Goal: Transaction & Acquisition: Purchase product/service

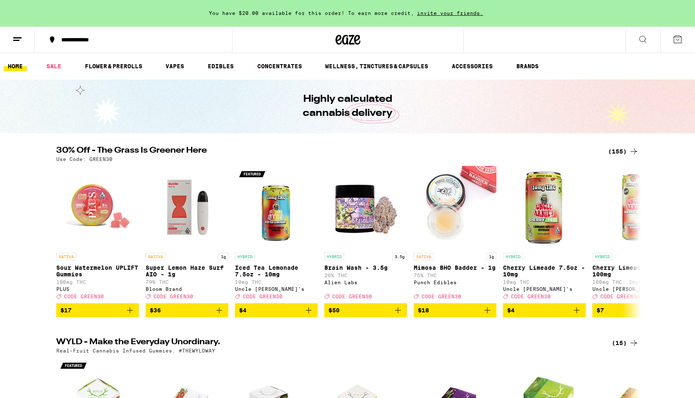
click at [621, 150] on div "(155)" at bounding box center [623, 151] width 31 height 10
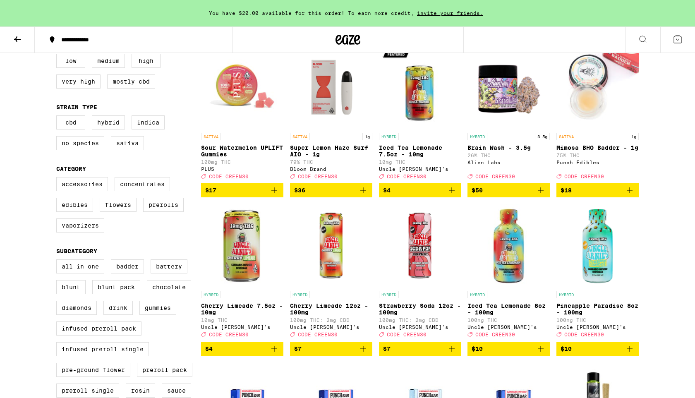
scroll to position [140, 0]
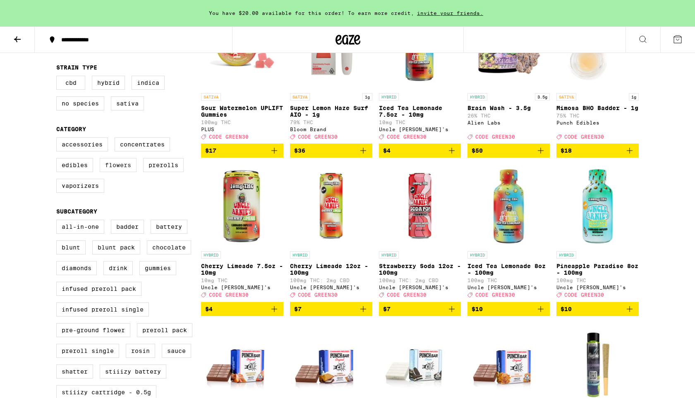
click at [123, 172] on label "Flowers" at bounding box center [118, 165] width 37 height 14
click at [58, 139] on input "Flowers" at bounding box center [58, 139] width 0 height 0
checkbox input "true"
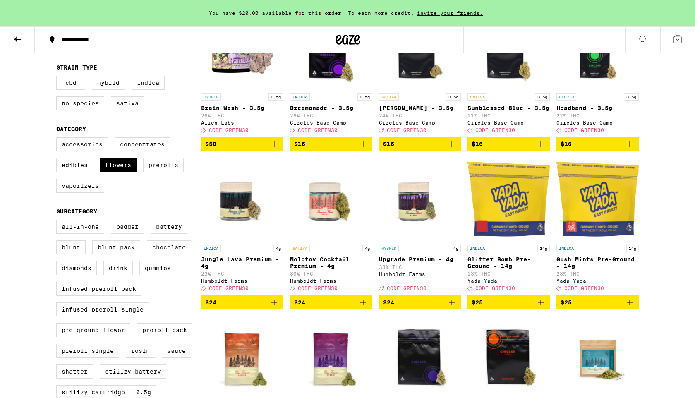
click at [156, 172] on label "Prerolls" at bounding box center [163, 165] width 41 height 14
click at [58, 139] on input "Prerolls" at bounding box center [58, 139] width 0 height 0
checkbox input "true"
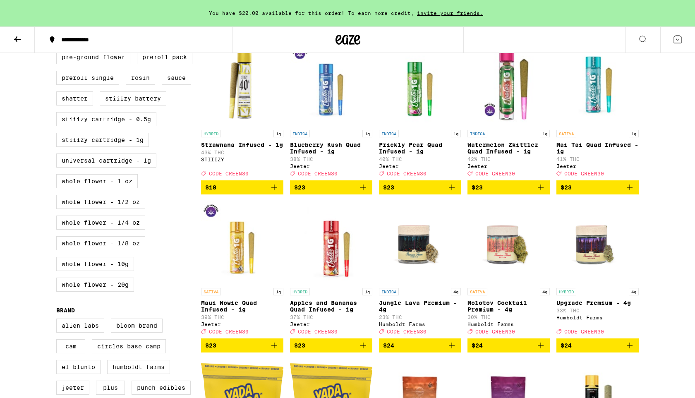
scroll to position [411, 0]
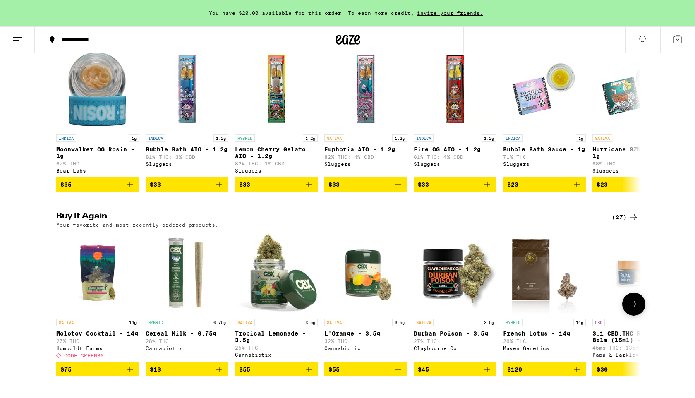
scroll to position [800, 0]
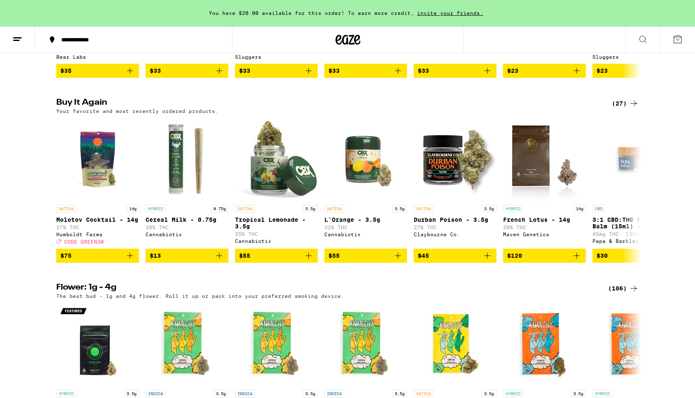
click at [632, 108] on icon at bounding box center [634, 103] width 10 height 10
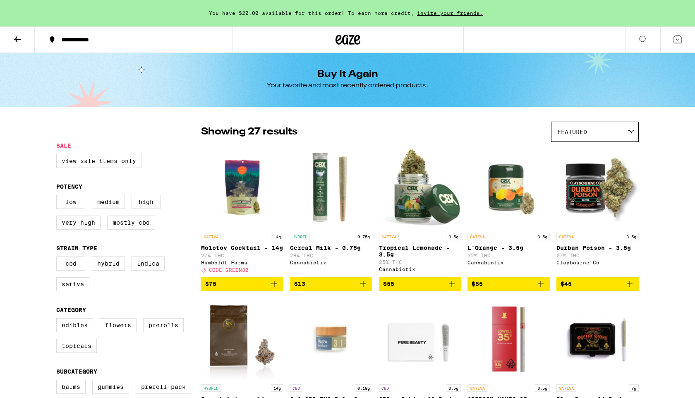
click at [19, 36] on icon at bounding box center [17, 39] width 10 height 10
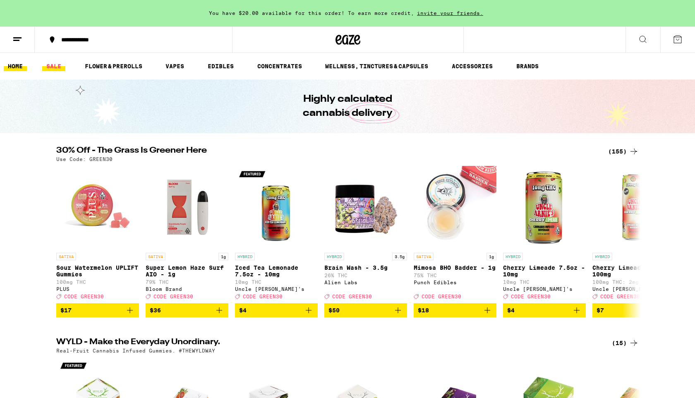
click at [48, 68] on link "SALE" at bounding box center [53, 66] width 23 height 10
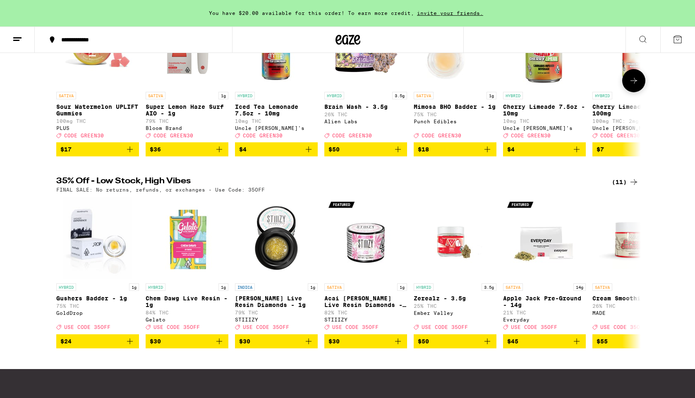
scroll to position [157, 0]
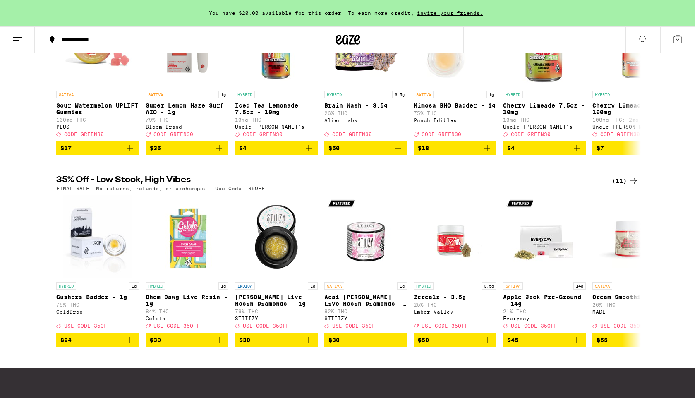
click at [616, 186] on div "(11)" at bounding box center [625, 181] width 27 height 10
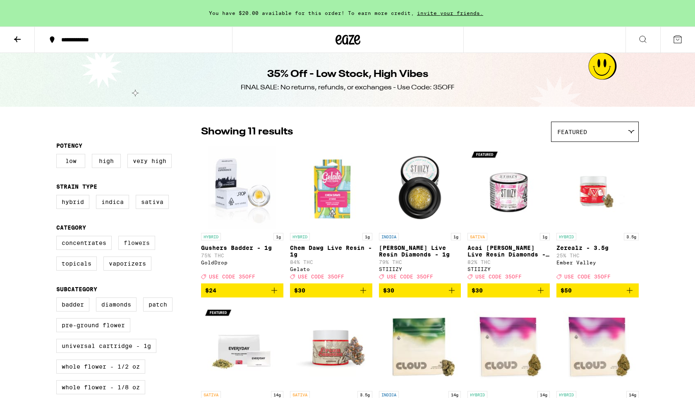
click at [141, 246] on label "Flowers" at bounding box center [136, 243] width 37 height 14
click at [58, 237] on input "Flowers" at bounding box center [58, 237] width 0 height 0
checkbox input "true"
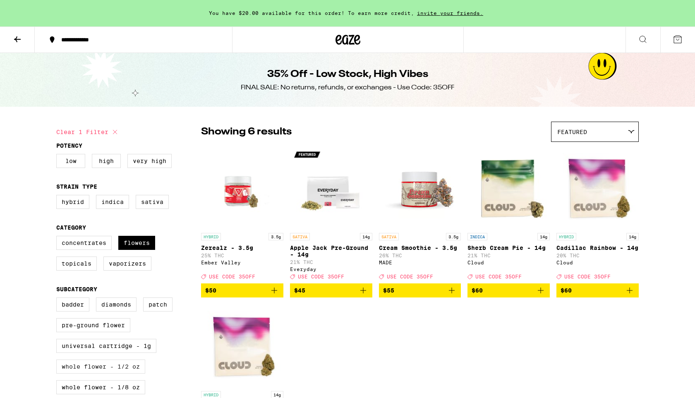
click at [92, 374] on label "Whole Flower - 1/2 oz" at bounding box center [100, 367] width 89 height 14
click at [58, 299] on input "Whole Flower - 1/2 oz" at bounding box center [58, 299] width 0 height 0
checkbox input "true"
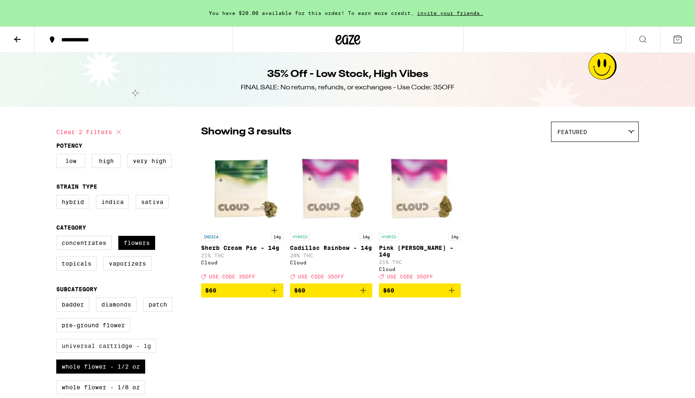
click at [96, 353] on label "Universal Cartridge - 1g" at bounding box center [106, 346] width 100 height 14
click at [58, 299] on input "Universal Cartridge - 1g" at bounding box center [58, 299] width 0 height 0
checkbox input "true"
click at [84, 374] on label "Whole Flower - 1/2 oz" at bounding box center [100, 367] width 89 height 14
click at [58, 299] on input "Whole Flower - 1/2 oz" at bounding box center [58, 299] width 0 height 0
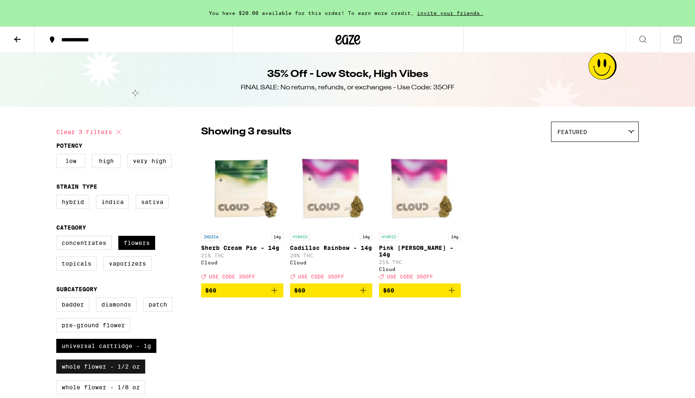
checkbox input "false"
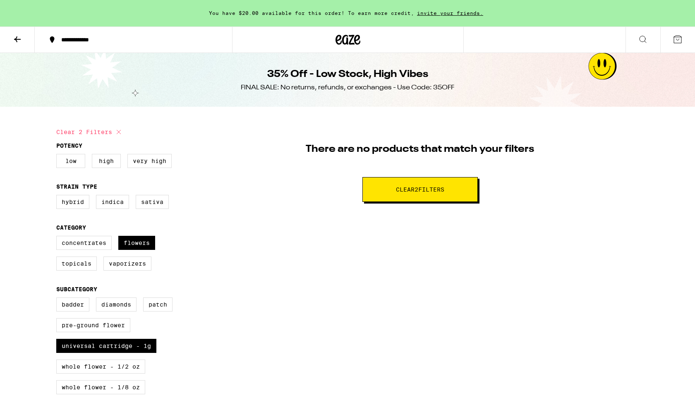
click at [399, 192] on span "Clear 2 filter s" at bounding box center [420, 190] width 48 height 6
checkbox input "false"
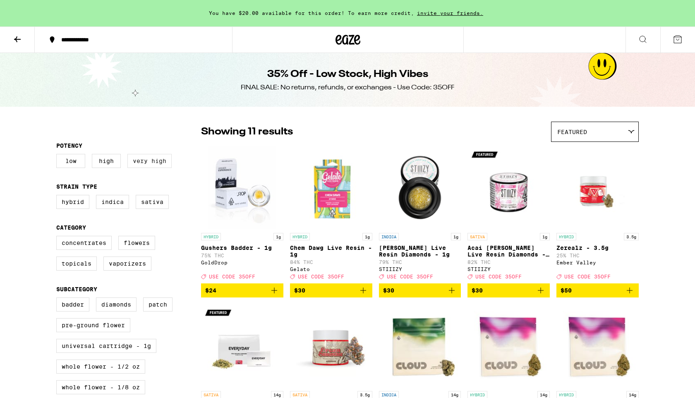
click at [142, 163] on label "Very High" at bounding box center [149, 161] width 44 height 14
click at [58, 156] on input "Very High" at bounding box center [58, 155] width 0 height 0
checkbox input "true"
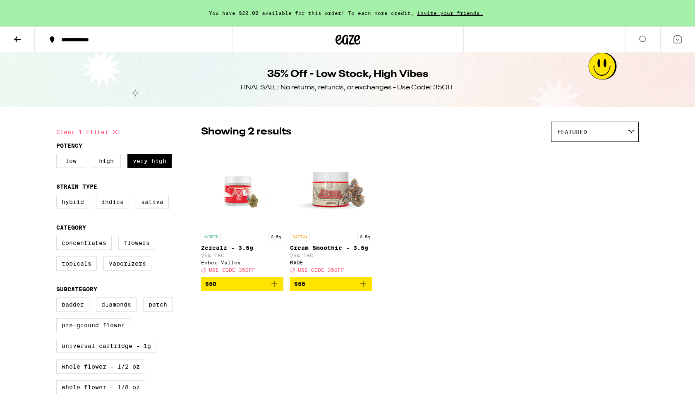
click at [9, 39] on button at bounding box center [17, 40] width 35 height 26
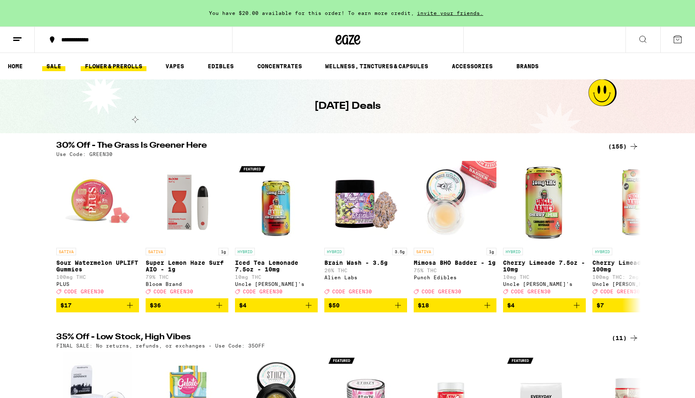
click at [129, 67] on link "FLOWER & PREROLLS" at bounding box center [114, 66] width 66 height 10
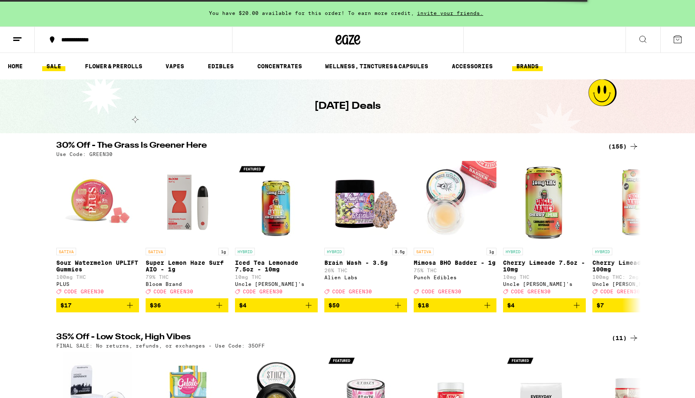
click at [527, 67] on link "BRANDS" at bounding box center [527, 66] width 31 height 10
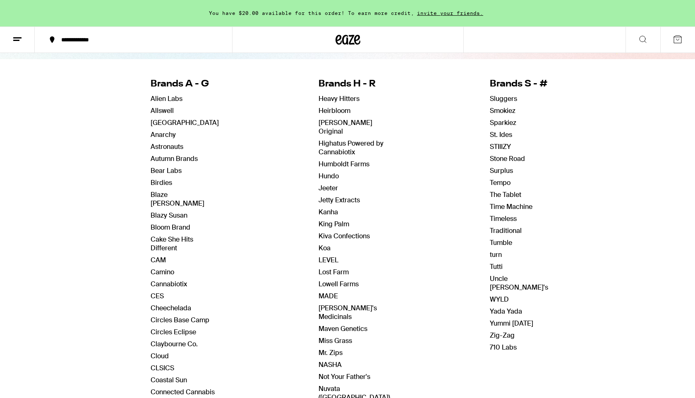
scroll to position [75, 0]
click at [156, 255] on link "CAM" at bounding box center [158, 259] width 15 height 9
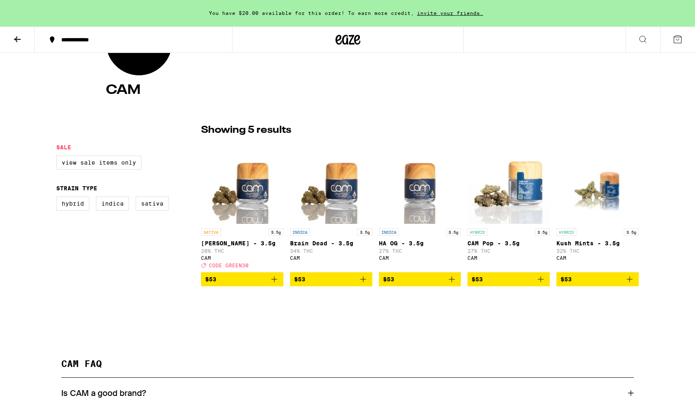
scroll to position [132, 0]
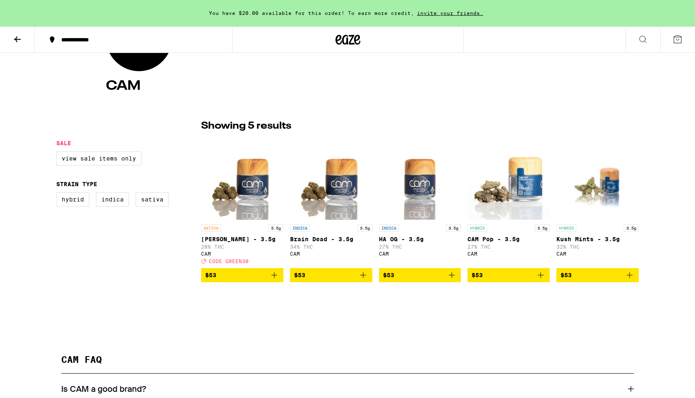
click at [267, 279] on span "$53" at bounding box center [242, 275] width 74 height 10
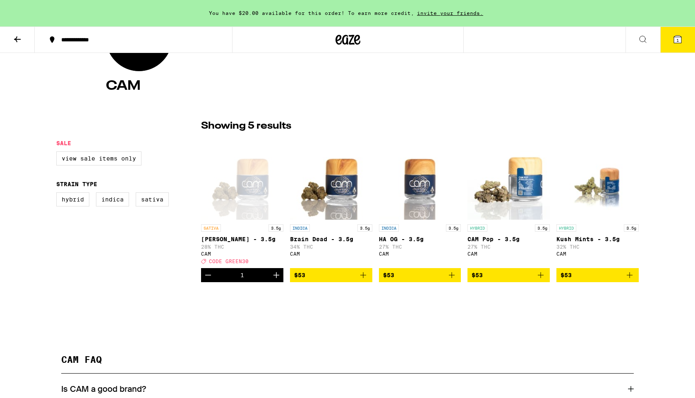
click at [679, 43] on icon at bounding box center [677, 39] width 7 height 7
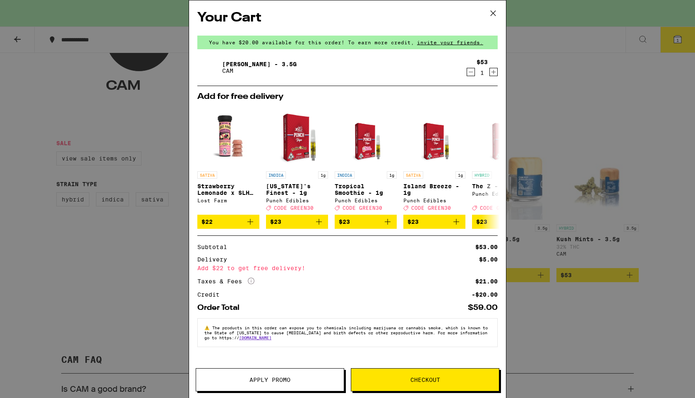
click at [295, 381] on span "Apply Promo" at bounding box center [270, 380] width 148 height 6
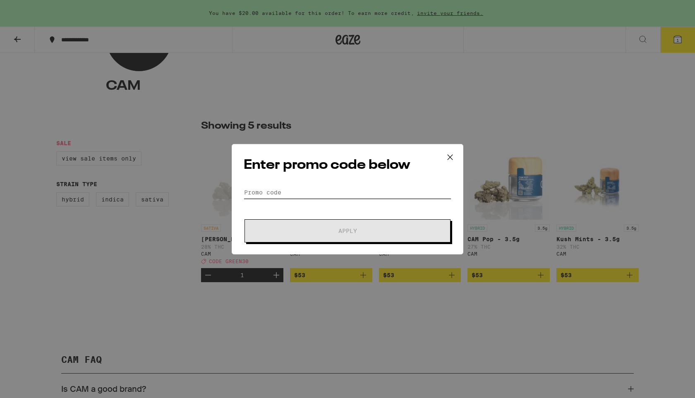
click at [267, 189] on input "Promo Code" at bounding box center [348, 192] width 208 height 12
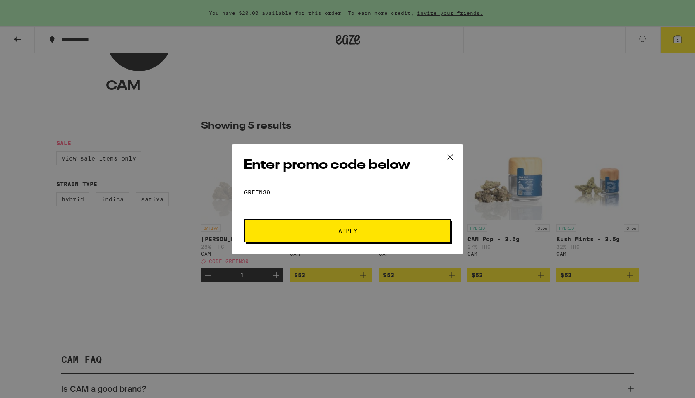
type input "GREEN30"
click at [302, 234] on button "Apply" at bounding box center [348, 230] width 206 height 23
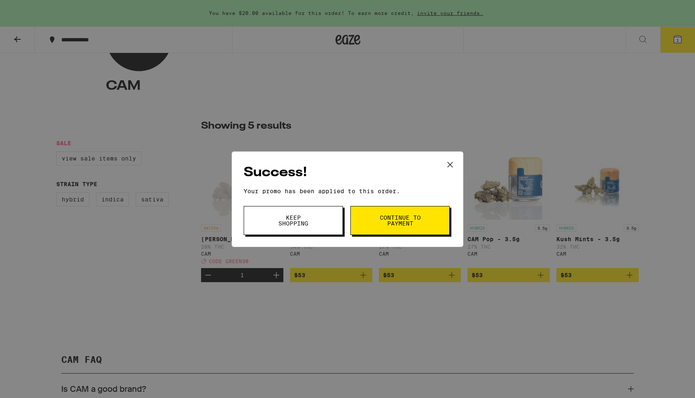
click at [319, 223] on button "Keep Shopping" at bounding box center [293, 220] width 99 height 29
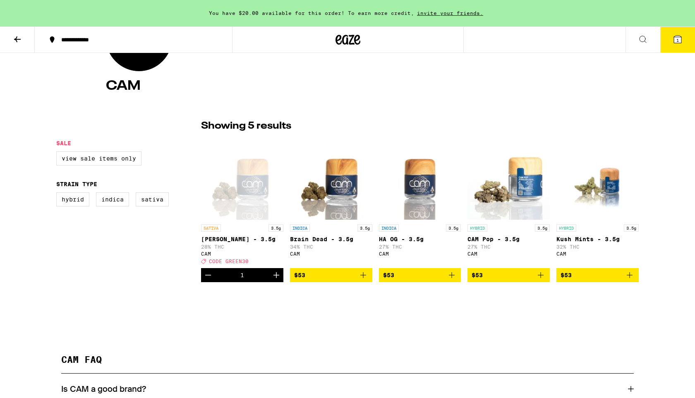
click at [680, 42] on icon at bounding box center [677, 39] width 7 height 7
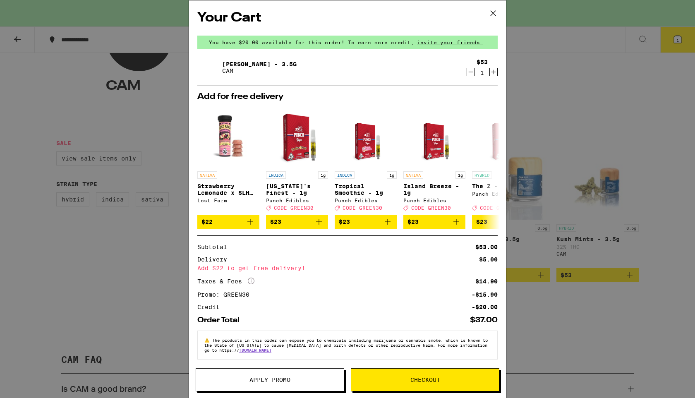
click at [562, 70] on div "Your Cart You have $20.00 available for this order! To earn more credit, invite…" at bounding box center [347, 199] width 695 height 398
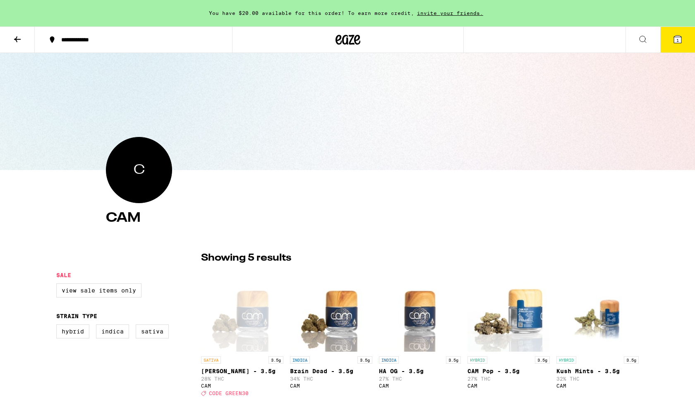
click at [13, 36] on icon at bounding box center [17, 39] width 10 height 10
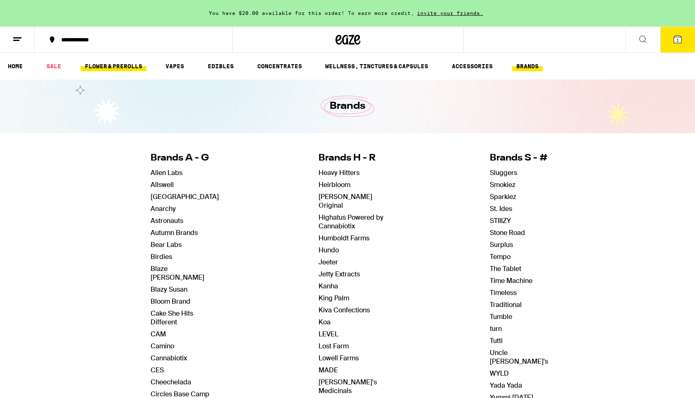
click at [109, 63] on link "FLOWER & PREROLLS" at bounding box center [114, 66] width 66 height 10
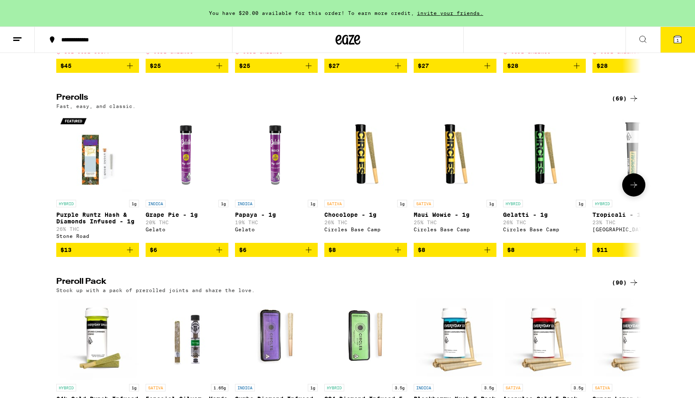
scroll to position [404, 0]
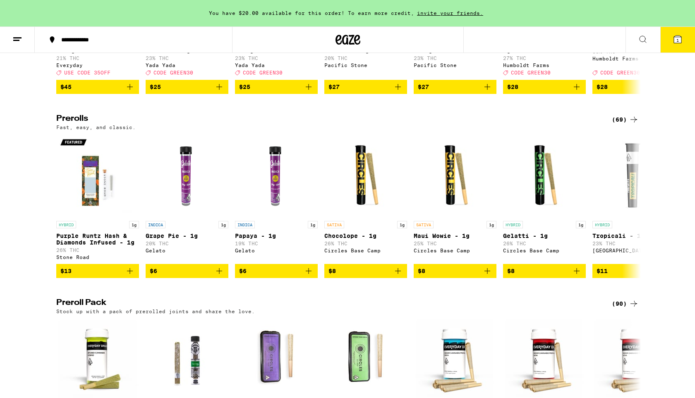
click at [625, 125] on div "(69)" at bounding box center [625, 120] width 27 height 10
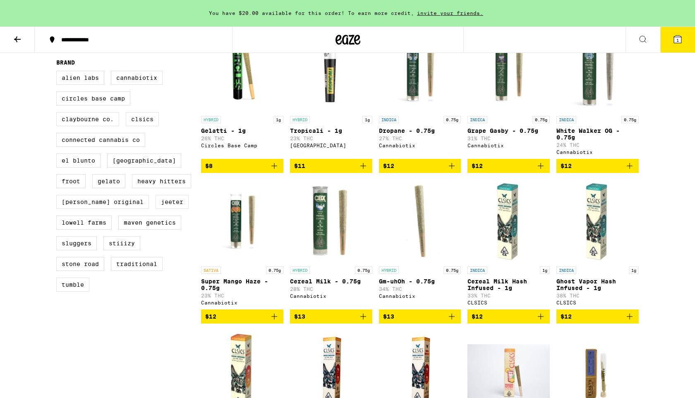
scroll to position [271, 0]
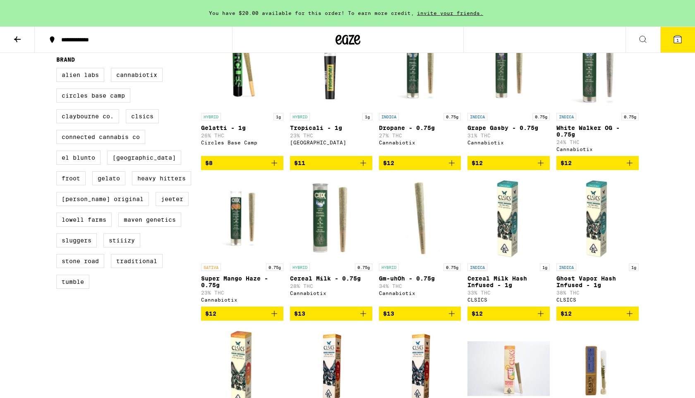
click at [271, 319] on icon "Add to bag" at bounding box center [274, 314] width 10 height 10
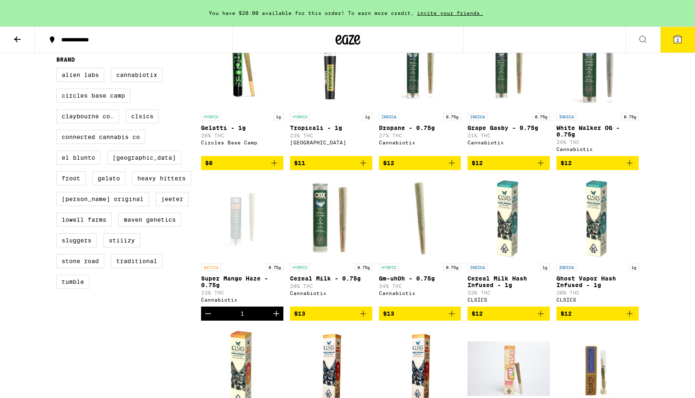
click at [627, 168] on icon "Add to bag" at bounding box center [630, 163] width 10 height 10
click at [676, 41] on span "3" at bounding box center [677, 40] width 2 height 5
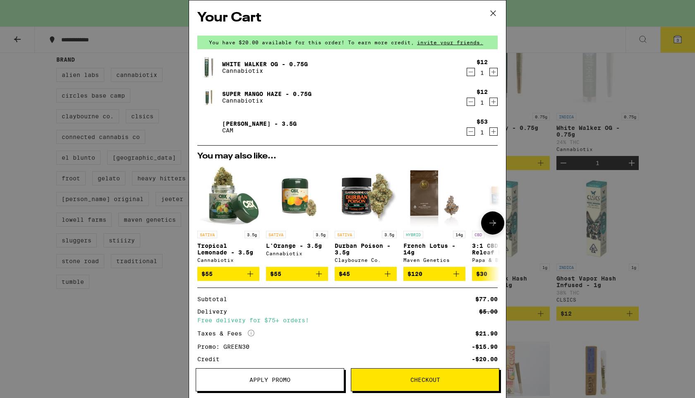
scroll to position [58, 0]
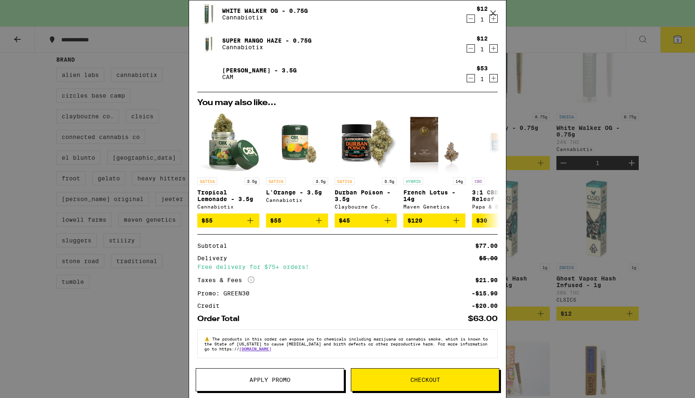
click at [472, 43] on icon "Decrement" at bounding box center [470, 48] width 7 height 10
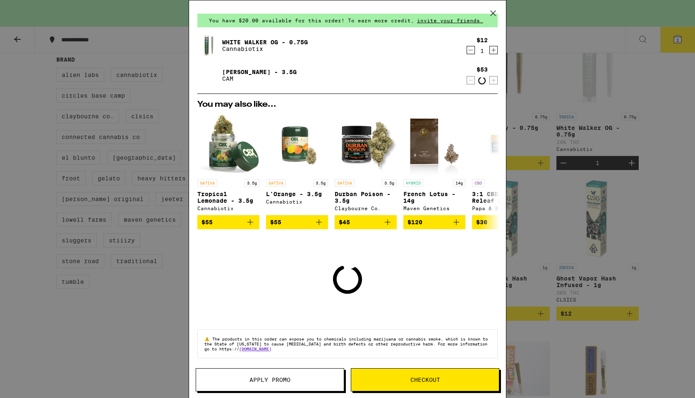
scroll to position [26, 0]
click at [470, 46] on icon "Decrement" at bounding box center [470, 50] width 7 height 10
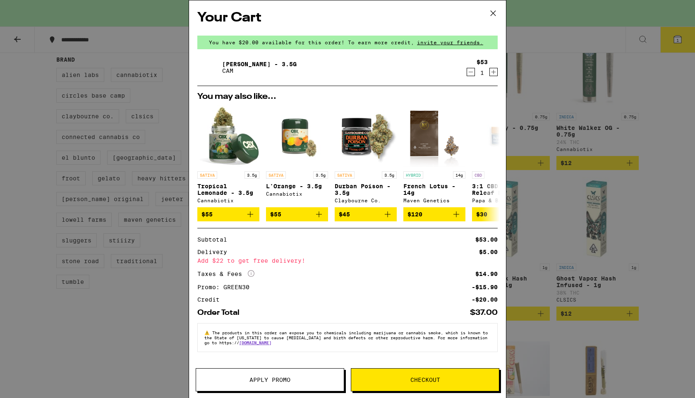
click at [493, 13] on icon at bounding box center [493, 13] width 5 height 5
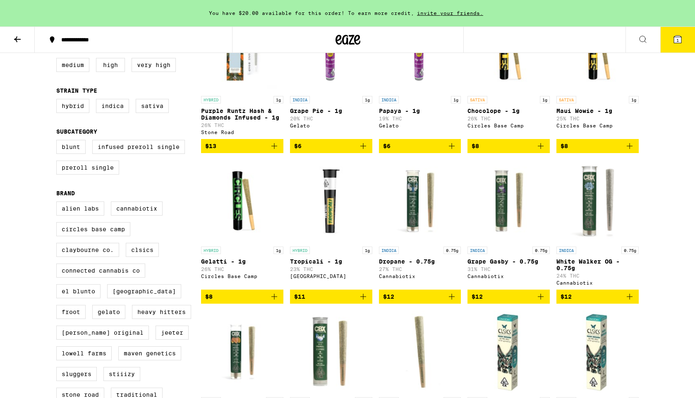
scroll to position [121, 0]
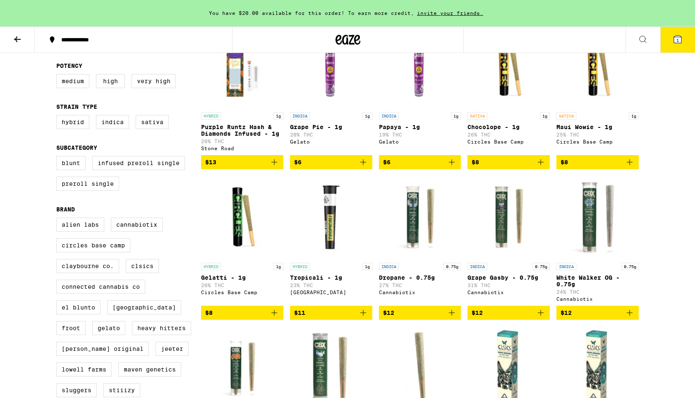
click at [14, 38] on icon at bounding box center [17, 39] width 10 height 10
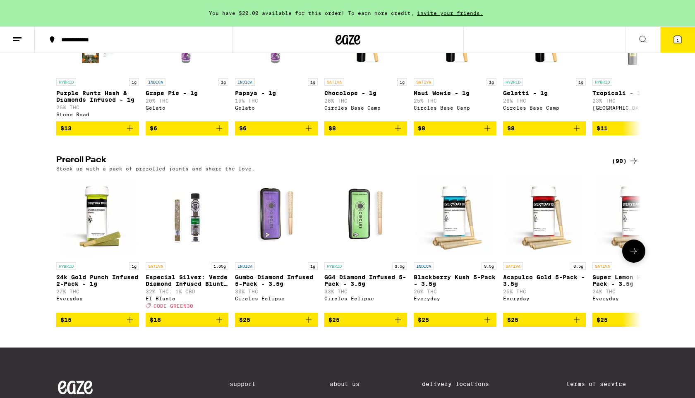
scroll to position [540, 0]
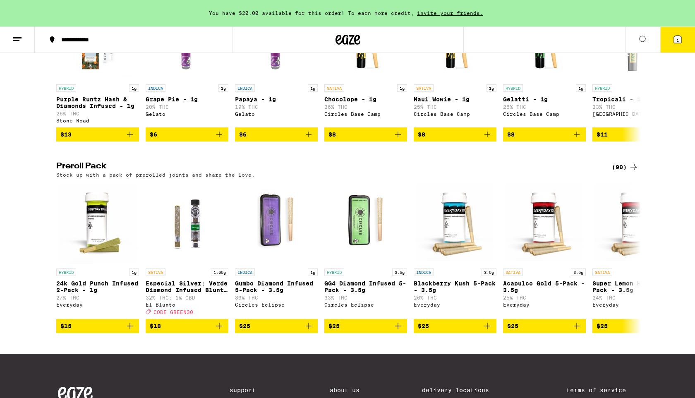
click at [620, 172] on div "(90)" at bounding box center [625, 167] width 27 height 10
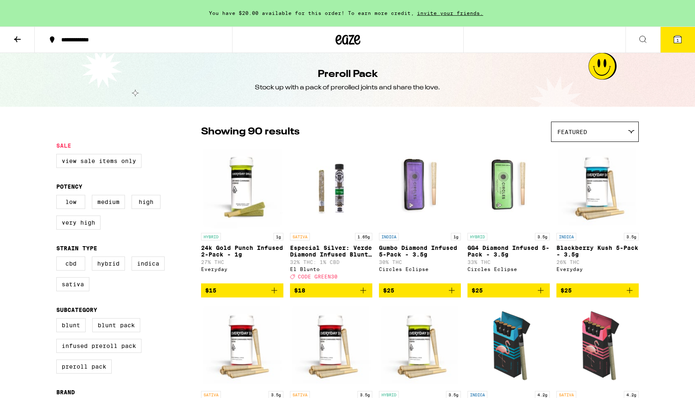
scroll to position [8, 0]
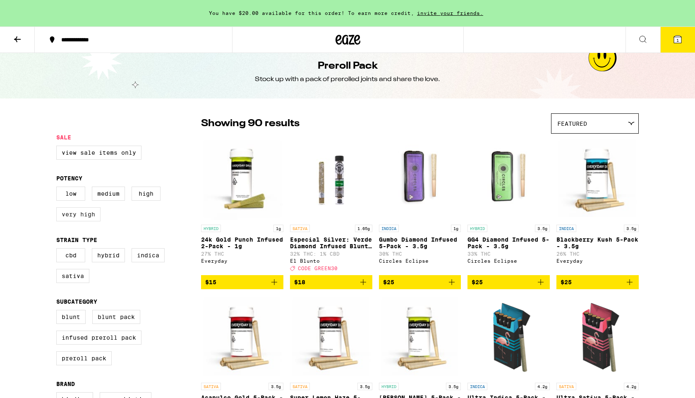
click at [84, 216] on label "Very High" at bounding box center [78, 214] width 44 height 14
click at [58, 188] on input "Very High" at bounding box center [58, 188] width 0 height 0
checkbox input "true"
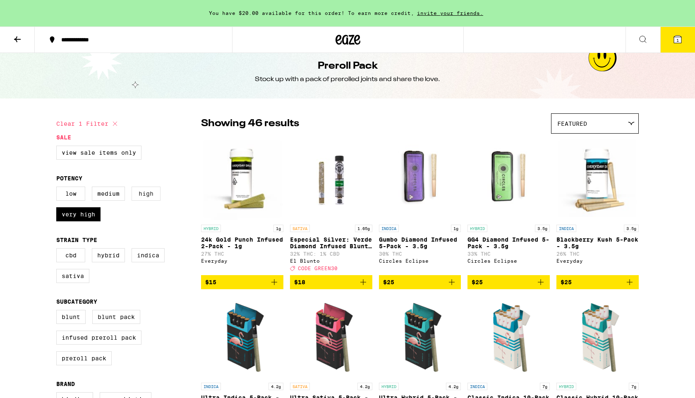
click at [153, 190] on label "High" at bounding box center [146, 194] width 29 height 14
click at [58, 188] on input "High" at bounding box center [58, 188] width 0 height 0
checkbox input "true"
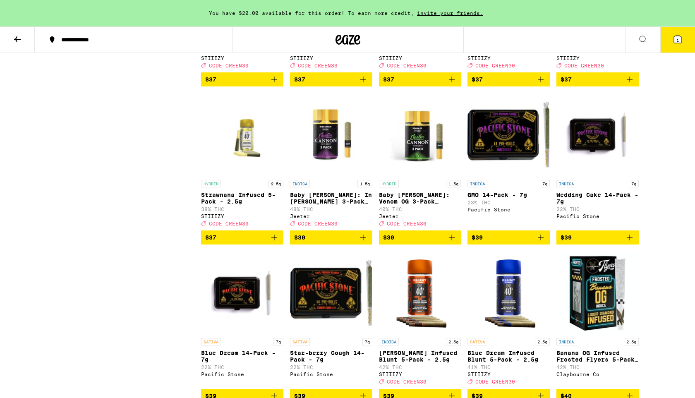
scroll to position [1120, 0]
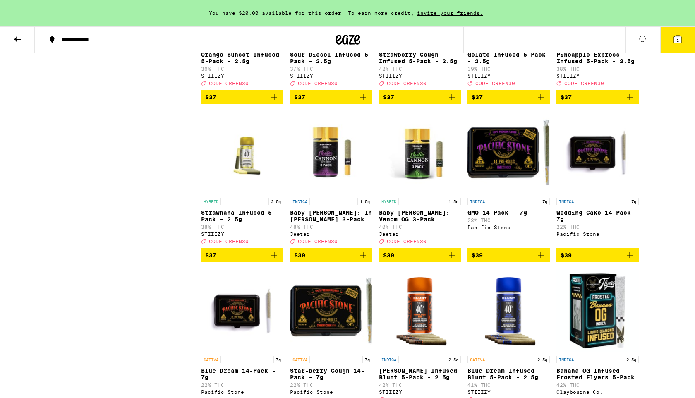
click at [676, 41] on span "1" at bounding box center [677, 40] width 2 height 5
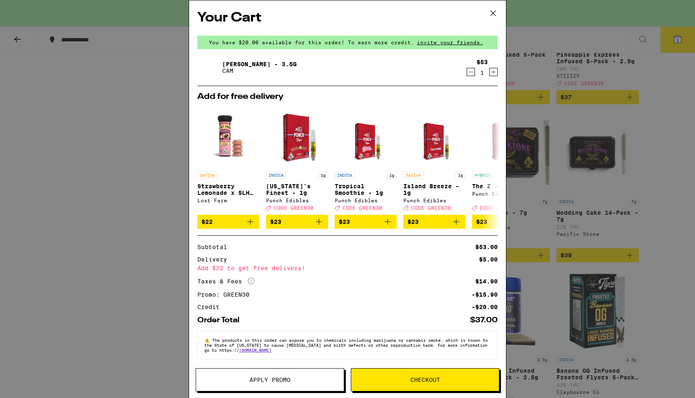
click at [404, 375] on button "Checkout" at bounding box center [425, 379] width 149 height 23
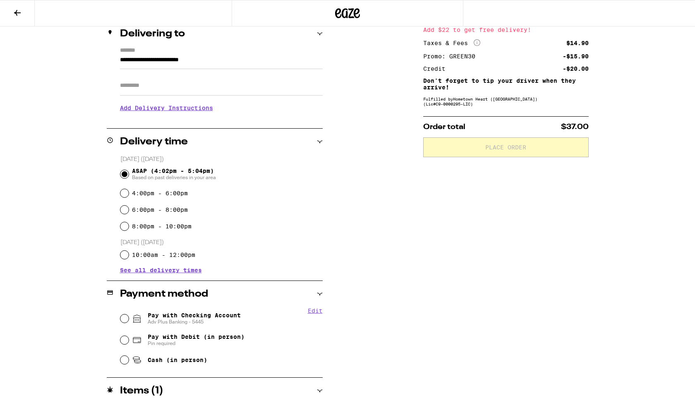
scroll to position [139, 0]
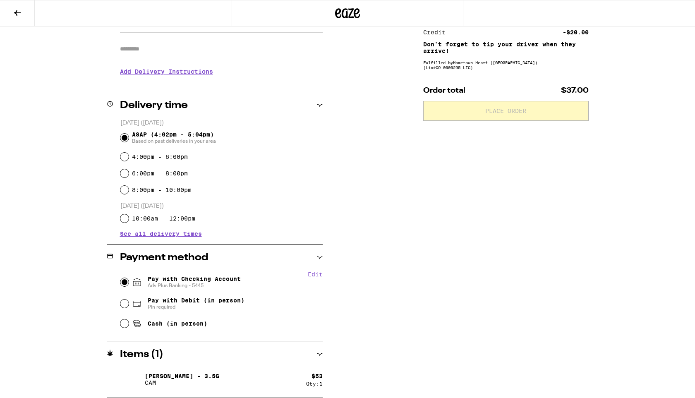
click at [125, 282] on input "Pay with Checking Account Adv Plus Banking - 5445" at bounding box center [124, 282] width 8 height 8
radio input "true"
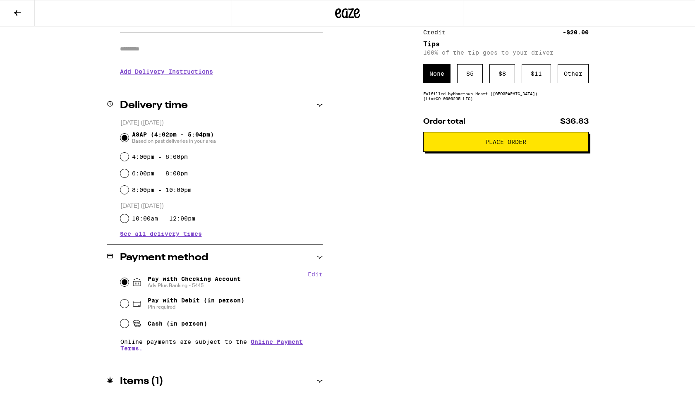
click at [487, 145] on span "Place Order" at bounding box center [505, 142] width 41 height 6
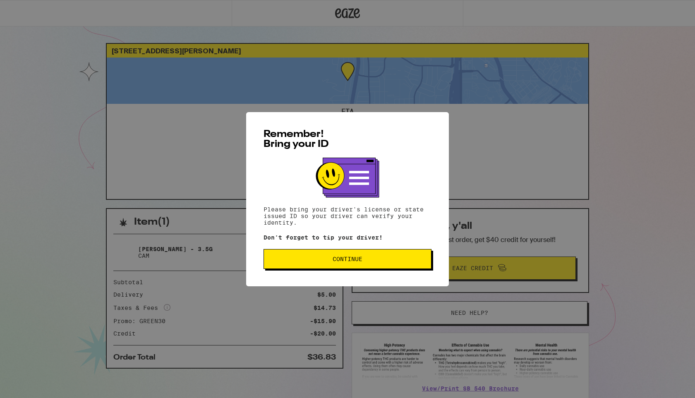
click at [369, 259] on span "Continue" at bounding box center [348, 259] width 154 height 6
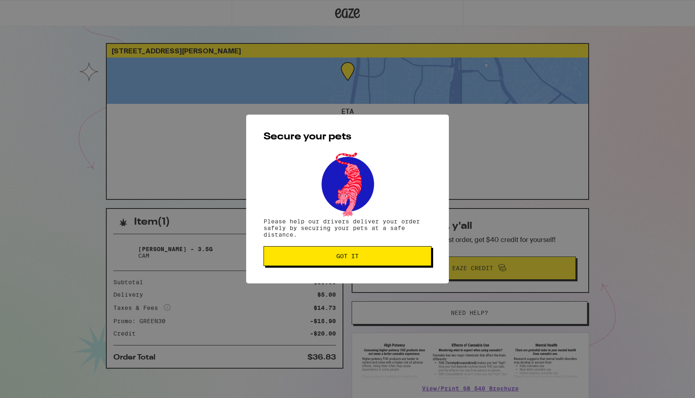
click at [375, 256] on span "Got it" at bounding box center [348, 256] width 154 height 6
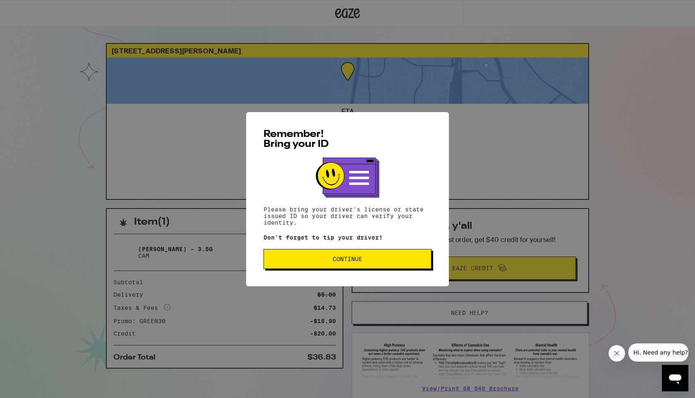
click at [314, 267] on button "Continue" at bounding box center [348, 259] width 168 height 20
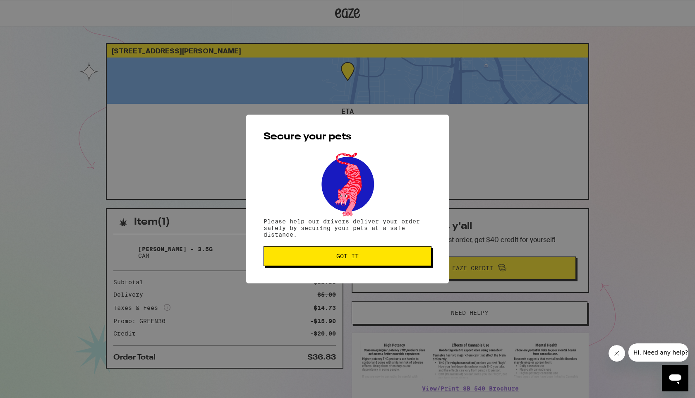
click at [314, 266] on button "Got it" at bounding box center [348, 256] width 168 height 20
